Goal: Task Accomplishment & Management: Complete application form

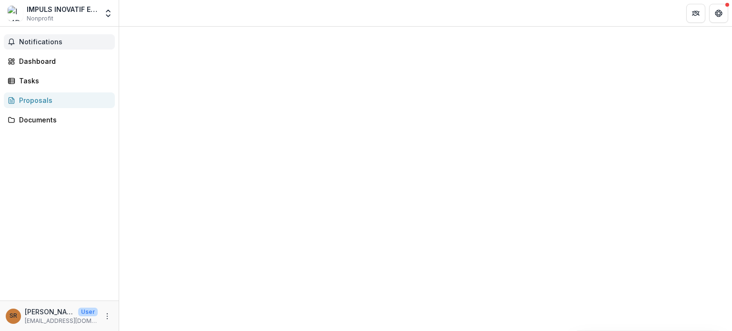
click at [90, 43] on span "Notifications" at bounding box center [65, 42] width 92 height 8
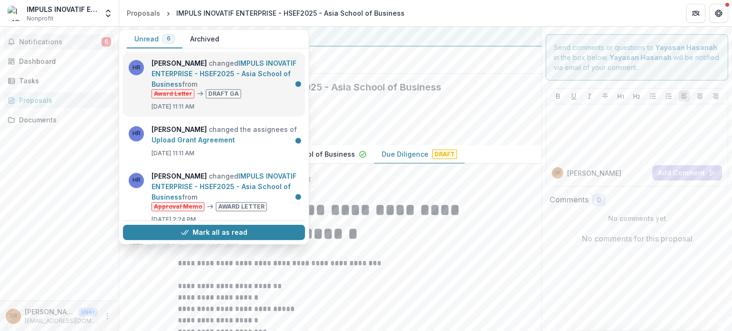
click at [263, 68] on link "IMPULS INOVATIF ENTERPRISE - HSEF2025 - Asia School of Business" at bounding box center [224, 73] width 145 height 29
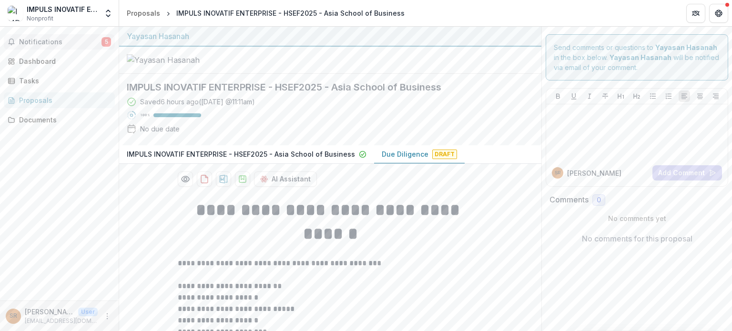
click at [112, 47] on button "Notifications 5" at bounding box center [59, 41] width 111 height 15
click at [63, 10] on div "IMPULS INOVATIF ENTERPRISE" at bounding box center [62, 9] width 71 height 10
click at [22, 10] on img at bounding box center [15, 13] width 15 height 15
click at [99, 40] on span "Notifications" at bounding box center [60, 42] width 82 height 8
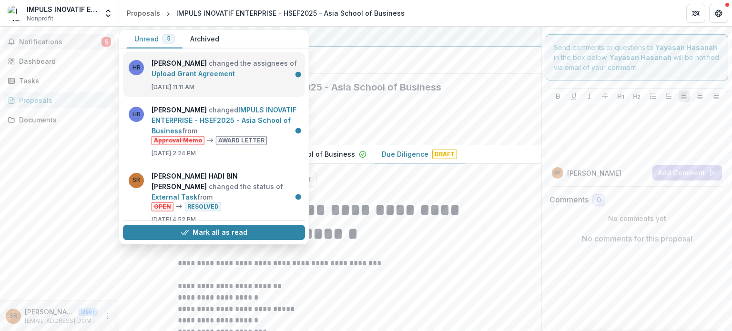
click at [235, 71] on link "Upload Grant Agreement" at bounding box center [193, 74] width 83 height 8
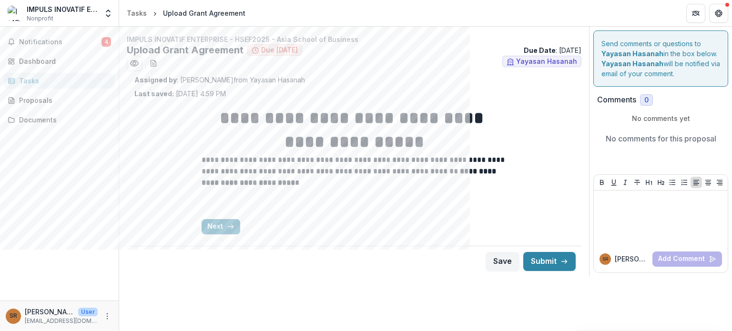
click at [181, 78] on p "Assigned by : [PERSON_NAME] from Yayasan Hasanah" at bounding box center [354, 80] width 440 height 10
drag, startPoint x: 180, startPoint y: 77, endPoint x: 268, endPoint y: 77, distance: 87.3
click at [268, 77] on p "Assigned by : [PERSON_NAME] from Yayasan Hasanah" at bounding box center [354, 80] width 440 height 10
drag, startPoint x: 268, startPoint y: 77, endPoint x: 204, endPoint y: 81, distance: 63.5
click at [204, 81] on p "Assigned by : [PERSON_NAME] from Yayasan Hasanah" at bounding box center [354, 80] width 440 height 10
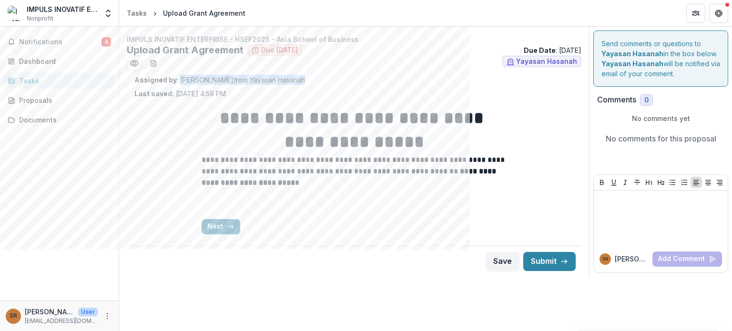
copy p "[PERSON_NAME] from Yayasan Hasanah"
drag, startPoint x: 179, startPoint y: 79, endPoint x: 340, endPoint y: 83, distance: 161.2
click at [340, 83] on p "Assigned by : [PERSON_NAME] from Yayasan Hasanah" at bounding box center [354, 80] width 440 height 10
click at [227, 230] on icon "button" at bounding box center [231, 227] width 8 height 8
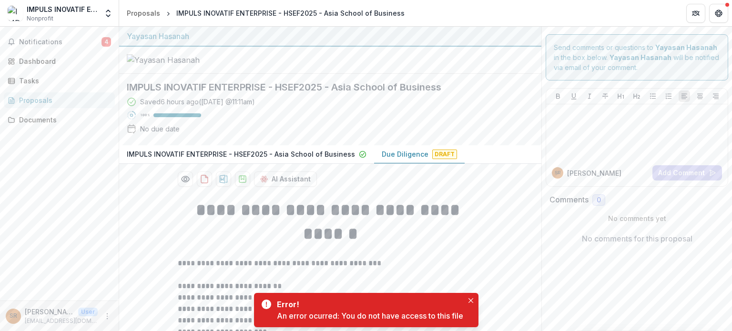
click at [348, 159] on p "IMPULS INOVATIF ENTERPRISE - HSEF2025 - Asia School of Business" at bounding box center [241, 154] width 228 height 10
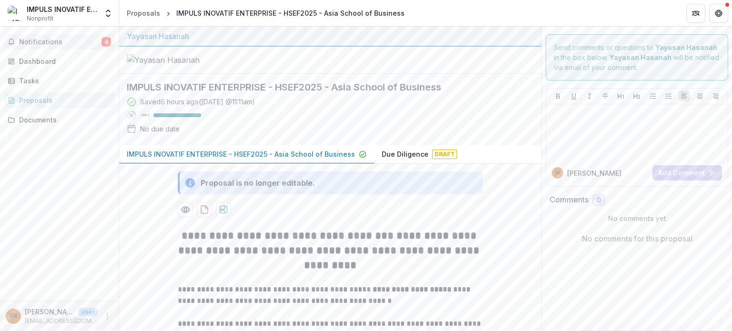
click at [69, 41] on span "Notifications" at bounding box center [60, 42] width 82 height 8
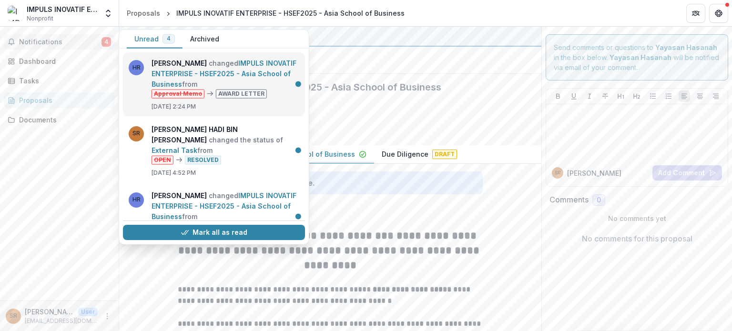
click at [205, 83] on link "IMPULS INOVATIF ENTERPRISE - HSEF2025 - Asia School of Business" at bounding box center [224, 73] width 145 height 29
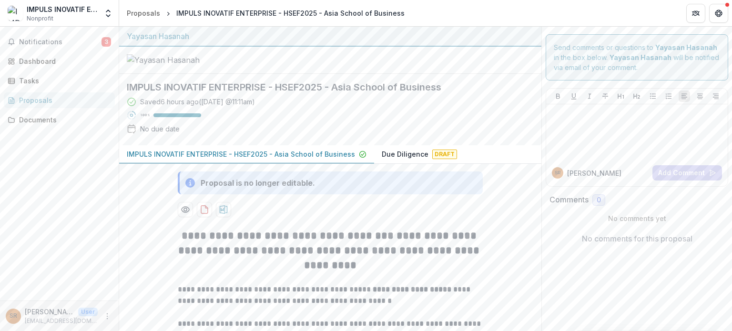
click at [304, 93] on h2 "IMPULS INOVATIF ENTERPRISE - HSEF2025 - Asia School of Business" at bounding box center [323, 87] width 392 height 11
click at [434, 93] on h2 "IMPULS INOVATIF ENTERPRISE - HSEF2025 - Asia School of Business" at bounding box center [323, 87] width 392 height 11
click at [151, 12] on div "Proposals" at bounding box center [143, 13] width 33 height 10
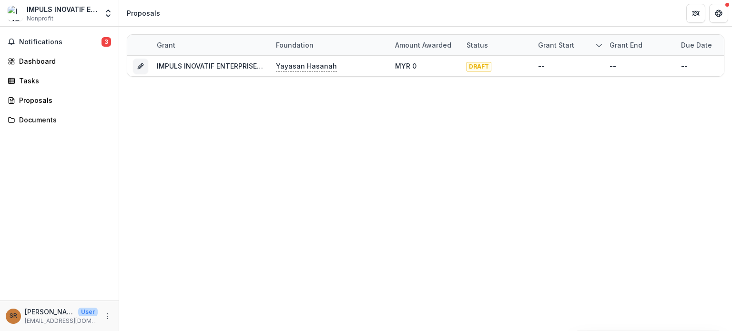
click at [10, 13] on img at bounding box center [15, 13] width 15 height 15
click at [49, 62] on div "Dashboard" at bounding box center [63, 61] width 88 height 10
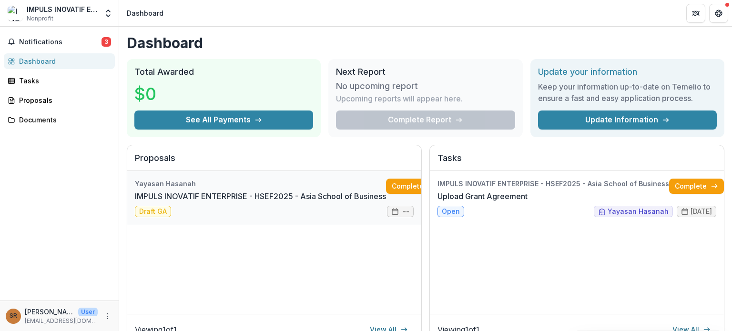
click at [313, 198] on link "IMPULS INOVATIF ENTERPRISE - HSEF2025 - Asia School of Business" at bounding box center [260, 196] width 251 height 11
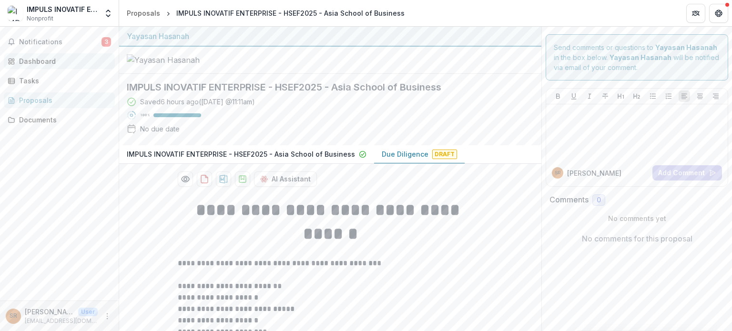
click at [25, 59] on div "Dashboard" at bounding box center [63, 61] width 88 height 10
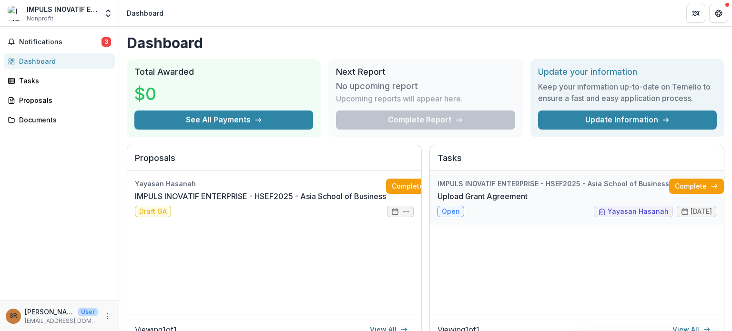
click at [528, 191] on link "Upload Grant Agreement" at bounding box center [483, 196] width 90 height 11
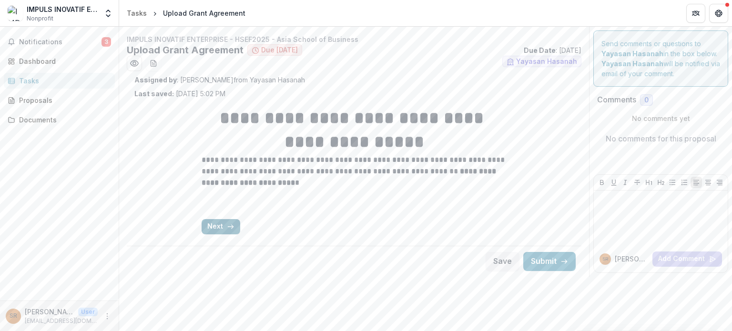
click at [208, 233] on button "Next" at bounding box center [221, 226] width 39 height 15
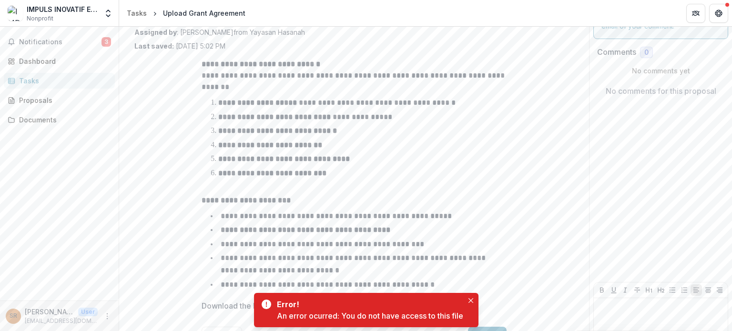
scroll to position [101, 0]
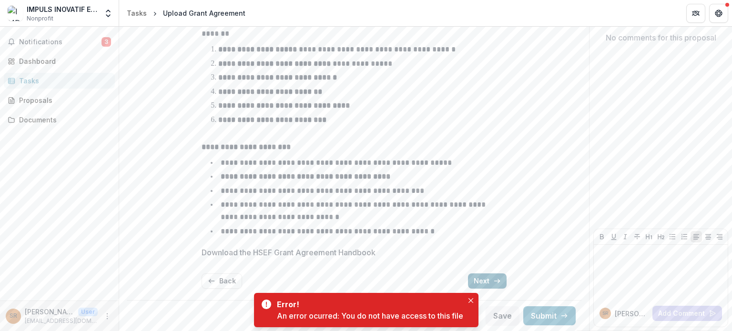
click at [484, 280] on button "Next" at bounding box center [487, 281] width 39 height 15
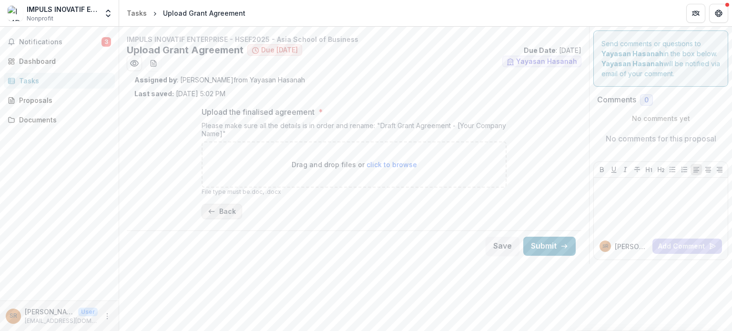
click at [217, 210] on button "Back" at bounding box center [222, 211] width 41 height 15
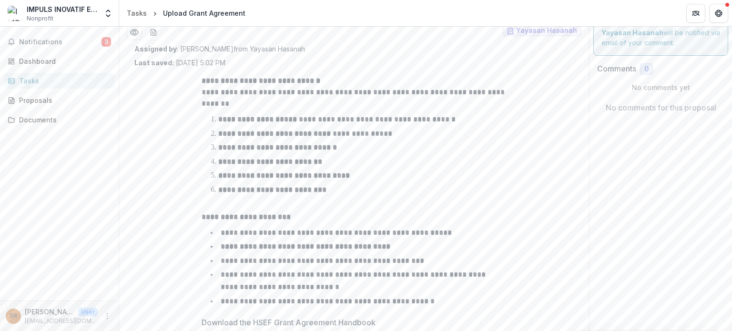
scroll to position [48, 0]
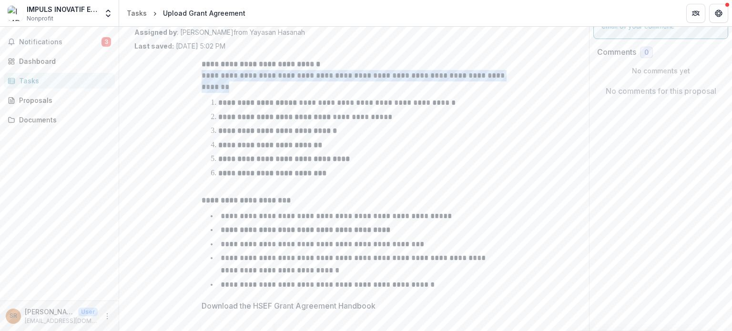
drag, startPoint x: 185, startPoint y: 77, endPoint x: 280, endPoint y: 87, distance: 95.9
click at [276, 86] on div "**********" at bounding box center [354, 244] width 440 height 386
click at [283, 88] on p "**********" at bounding box center [354, 81] width 305 height 23
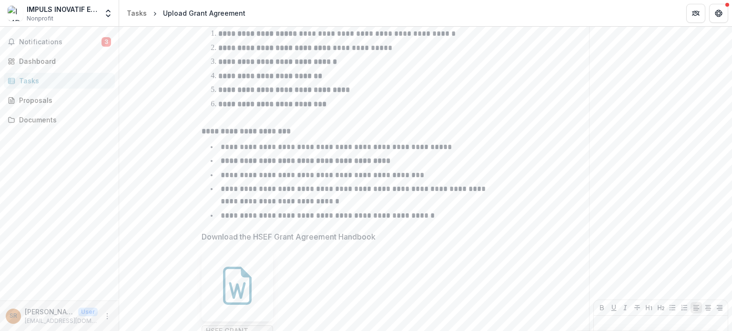
scroll to position [187, 0]
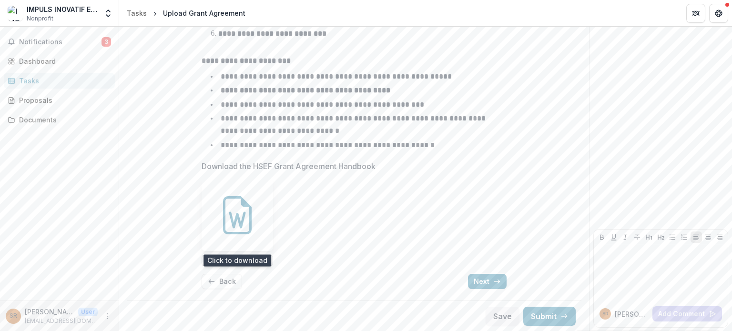
click at [245, 238] on div at bounding box center [238, 216] width 72 height 72
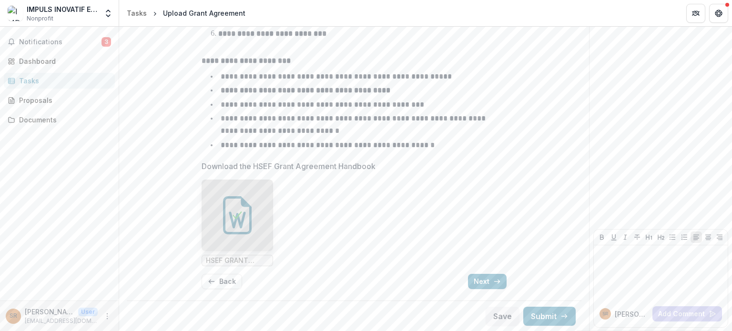
click at [283, 252] on ul "HSEF GRANT AGREEMENT GUIDELINES HANDBOOK.docx" at bounding box center [354, 223] width 305 height 87
click at [222, 282] on button "Back" at bounding box center [222, 281] width 41 height 15
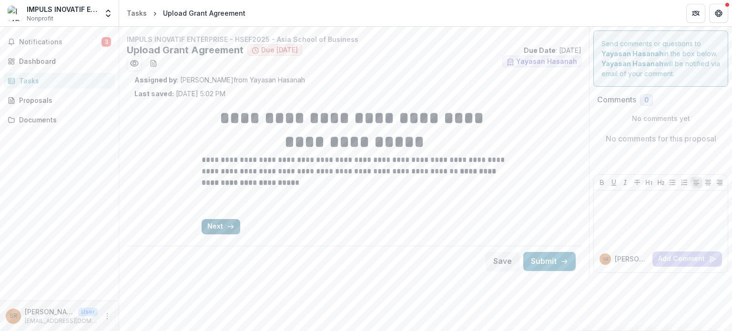
click at [219, 225] on button "Next" at bounding box center [221, 226] width 39 height 15
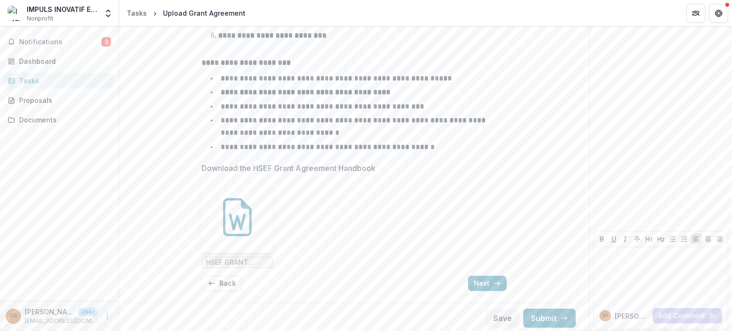
scroll to position [187, 0]
click at [479, 287] on button "Next" at bounding box center [487, 281] width 39 height 15
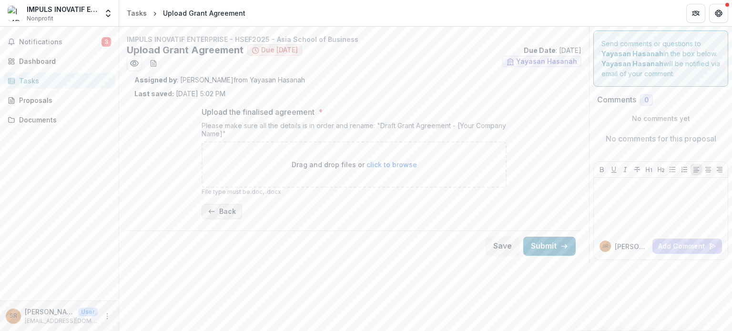
click at [224, 208] on button "Back" at bounding box center [222, 211] width 41 height 15
